Goal: Information Seeking & Learning: Find specific page/section

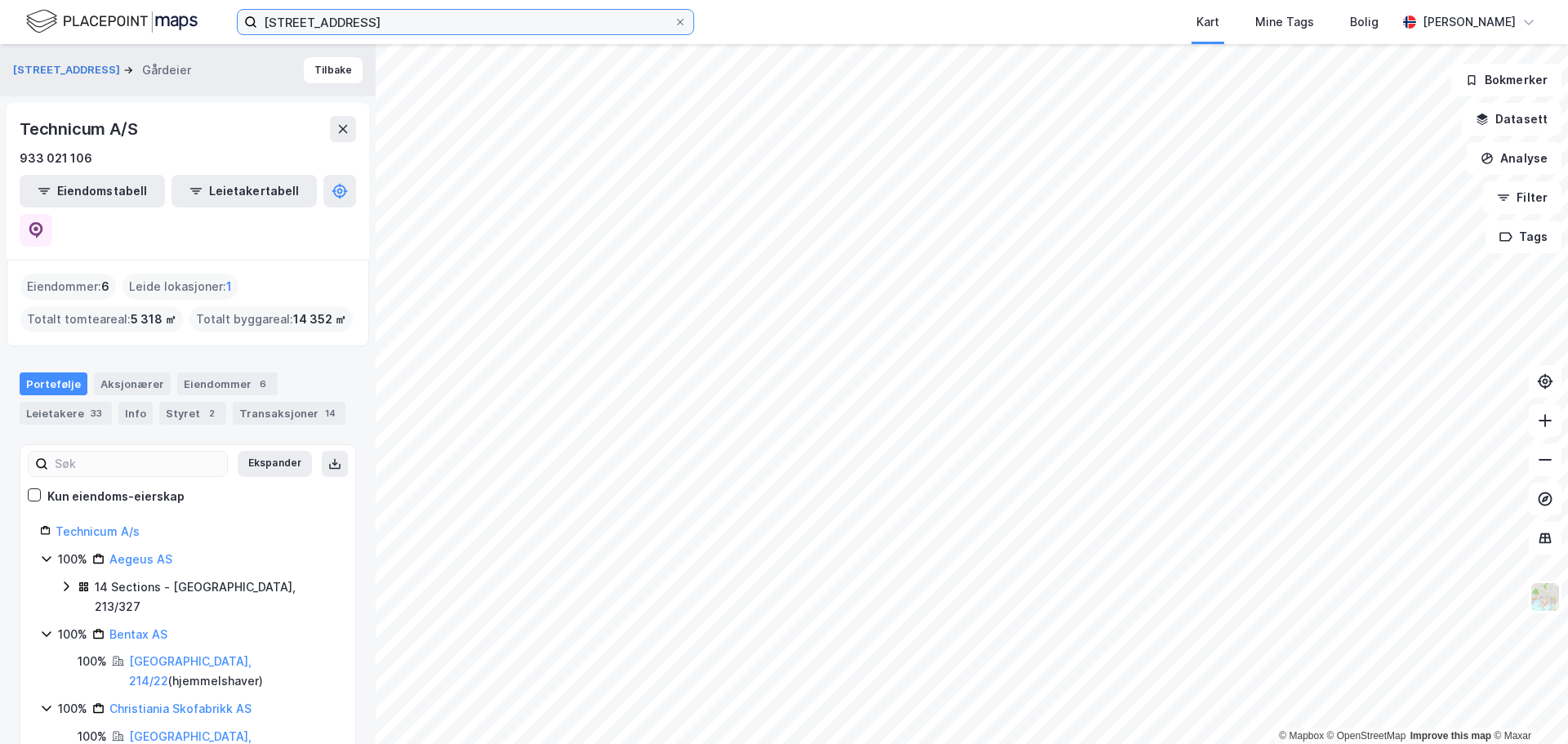
drag, startPoint x: 387, startPoint y: 24, endPoint x: -138, endPoint y: -61, distance: 531.8
click at [0, 0] on html "bogstadaveien 6 Kart Mine Tags Bolig [PERSON_NAME] © Mapbox © OpenStreetMap Imp…" at bounding box center [784, 372] width 1568 height 744
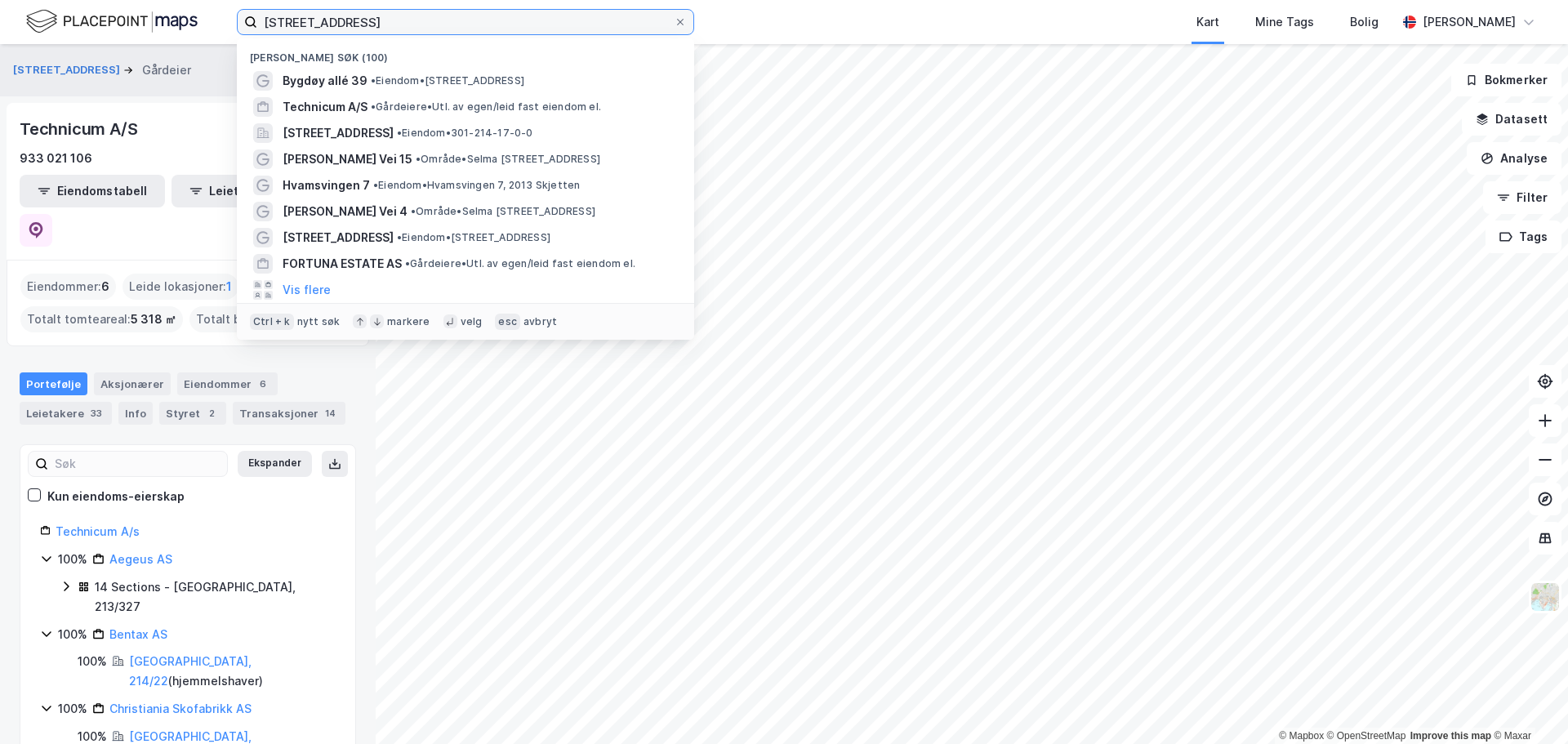
click at [422, 20] on input "[STREET_ADDRESS]" at bounding box center [465, 22] width 416 height 25
paste input "Brånas næringspark 2"
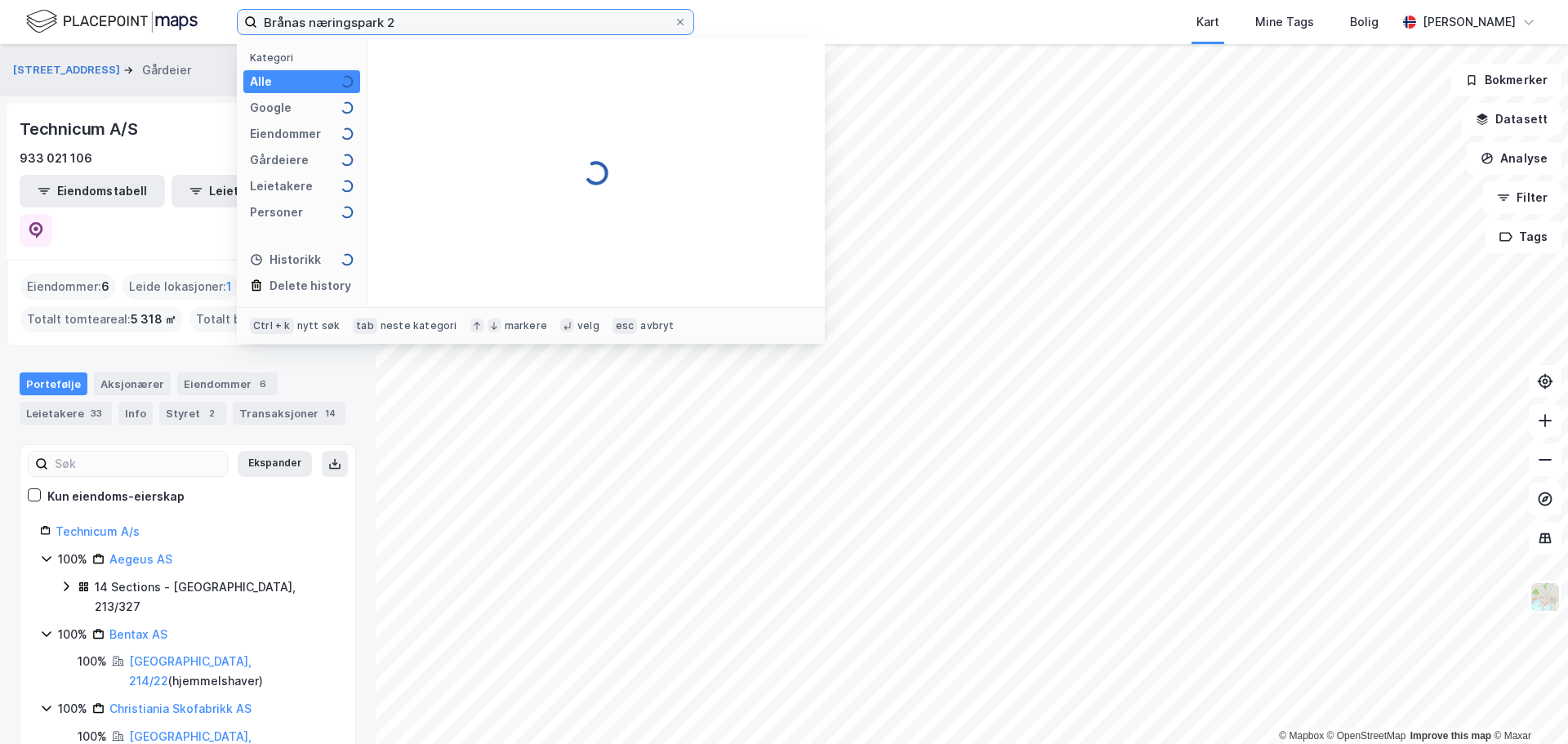
type input "Brånas næringspark 2"
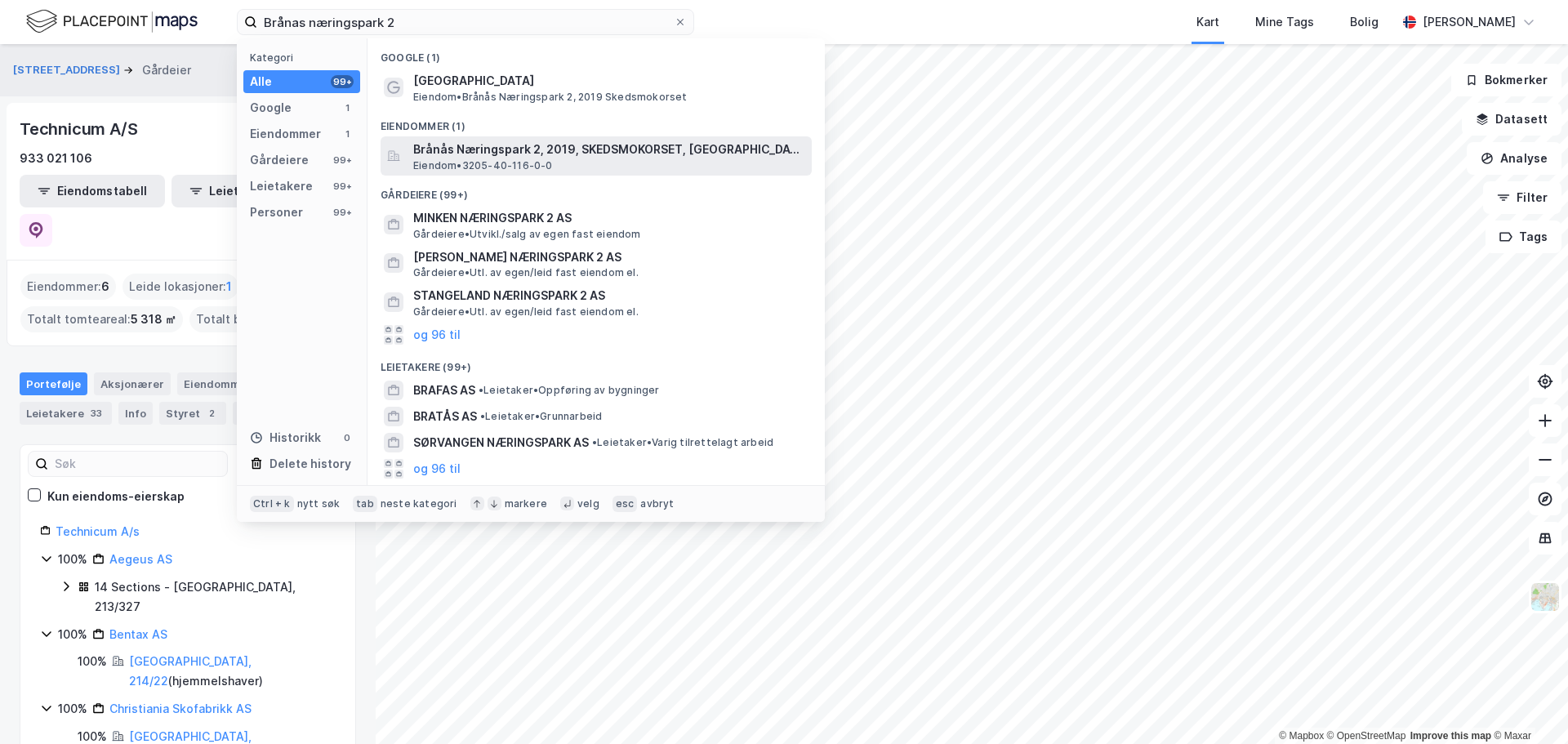
click at [515, 156] on span "Brånås Næringspark 2, 2019, SKEDSMOKORSET, [GEOGRAPHIC_DATA]" at bounding box center [608, 150] width 392 height 20
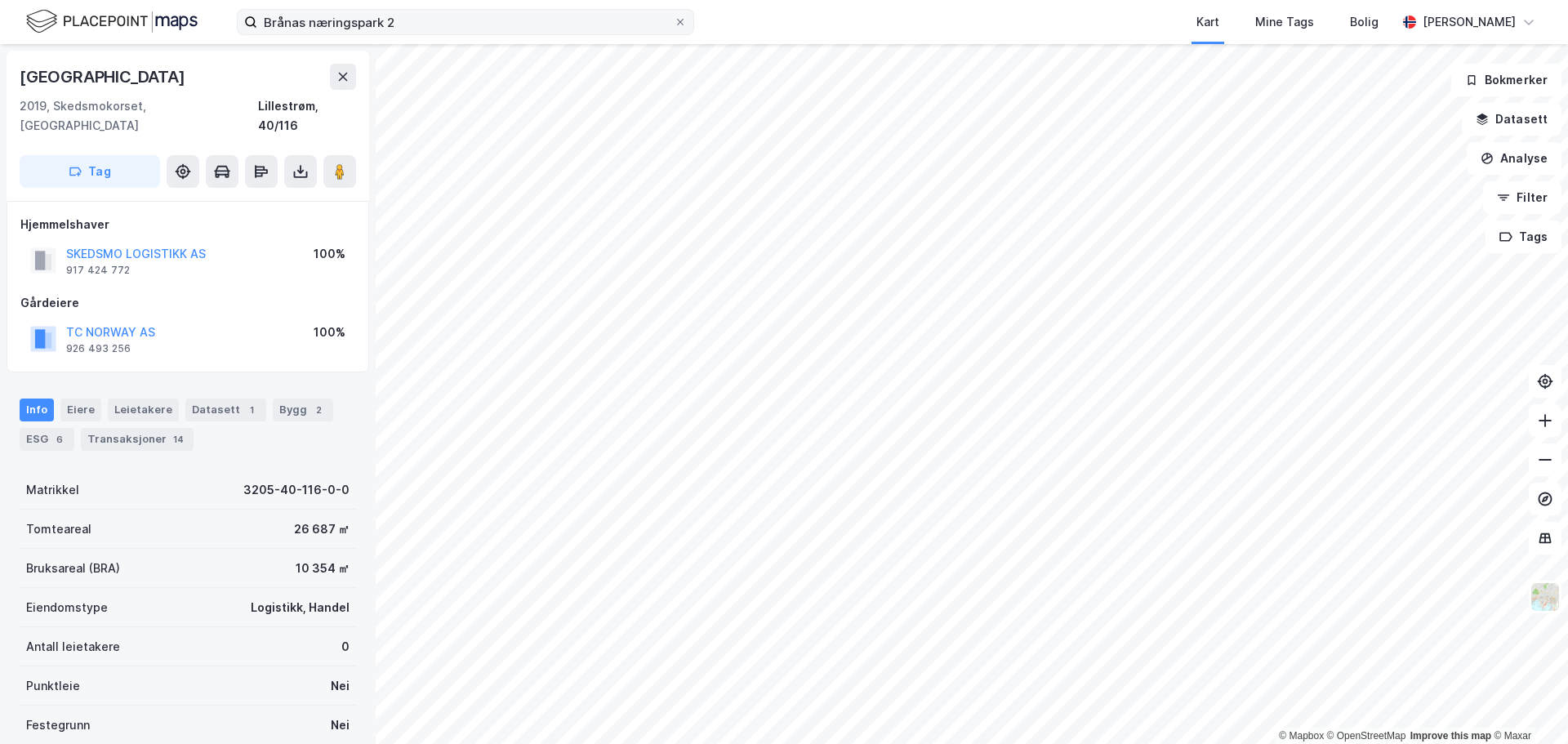
click at [438, 34] on label "Brånas næringspark 2" at bounding box center [465, 22] width 457 height 26
click at [438, 34] on input "Brånas næringspark 2" at bounding box center [465, 22] width 416 height 25
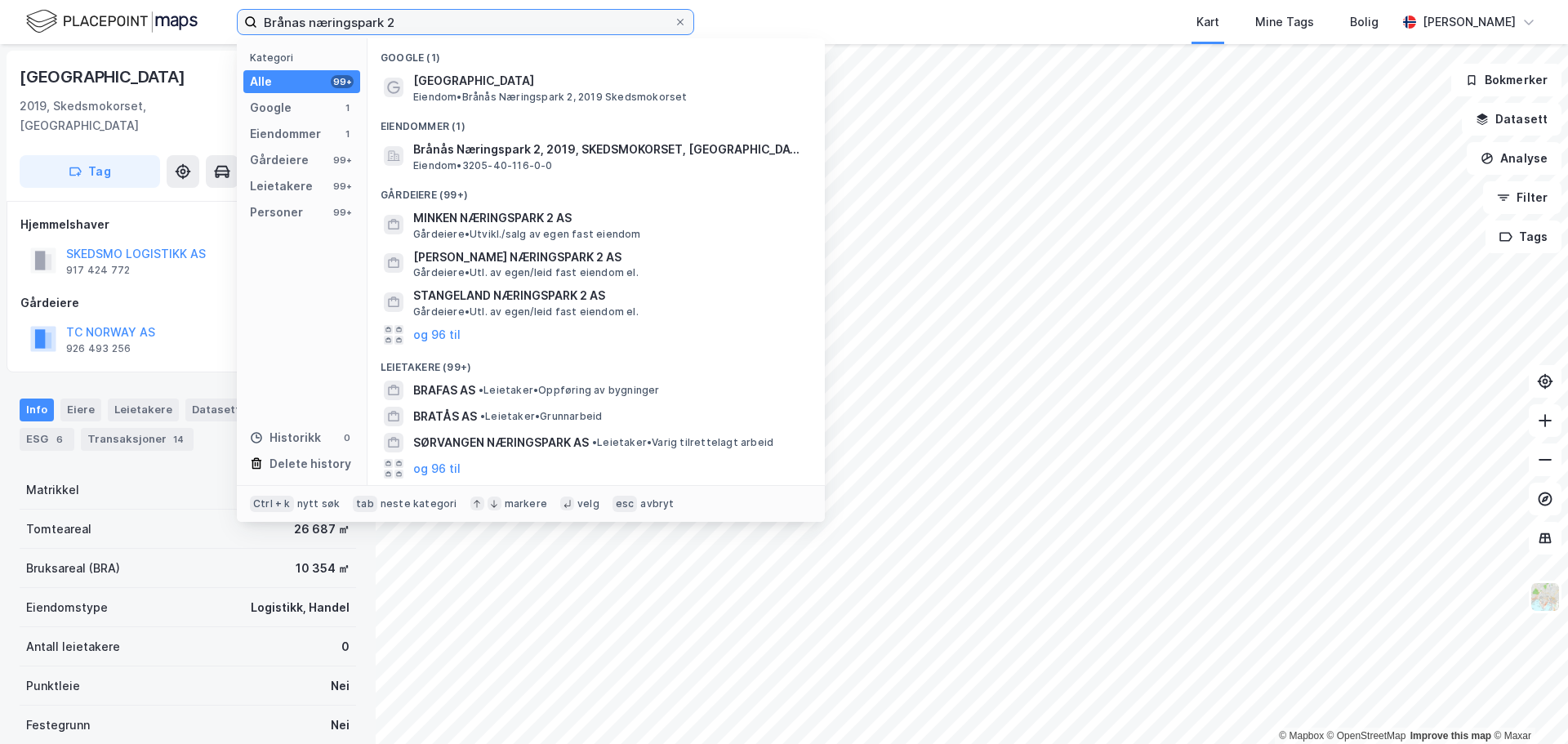
drag, startPoint x: 479, startPoint y: 23, endPoint x: 56, endPoint y: 23, distance: 423.0
click at [56, 23] on div "Brånas næringspark 2 Kategori Alle 99+ Google 1 Eiendommer 1 Gårdeiere 99+ Leie…" at bounding box center [784, 22] width 1568 height 44
